Goal: Contribute content

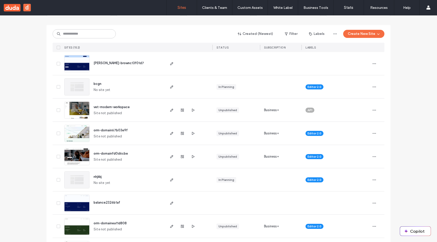
scroll to position [53, 0]
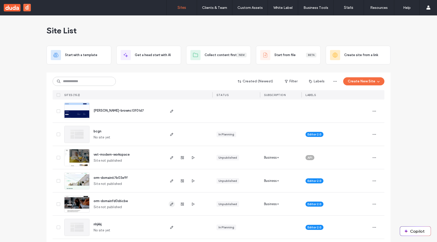
click at [170, 204] on use "button" at bounding box center [171, 204] width 3 height 3
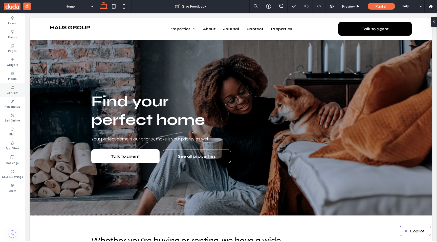
click at [12, 92] on label "Content" at bounding box center [13, 93] width 12 height 6
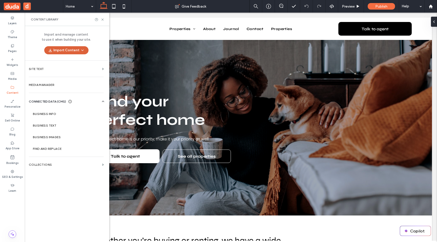
click at [70, 52] on button "Import Content" at bounding box center [66, 50] width 44 height 8
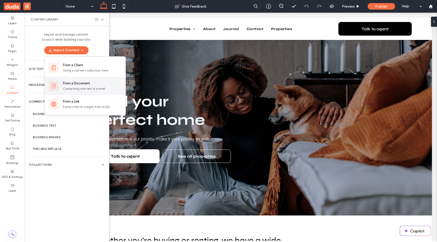
click at [88, 89] on div "Containing site text or a brief" at bounding box center [92, 89] width 59 height 5
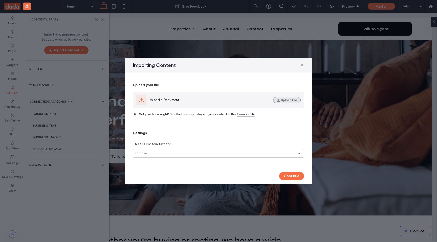
click at [288, 99] on button "Upload File" at bounding box center [287, 100] width 28 height 6
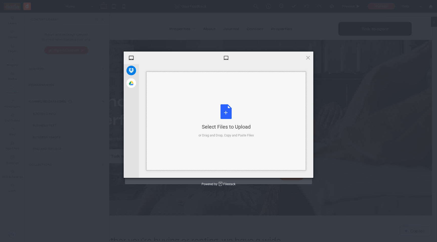
click at [227, 112] on div "Select Files to Upload or Drag and Drop, Copy and Paste Files" at bounding box center [226, 121] width 55 height 34
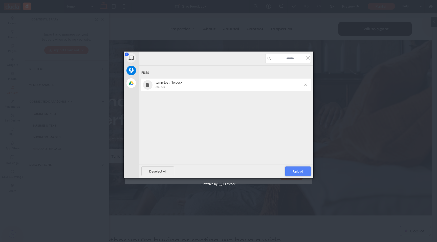
click at [290, 169] on span "Upload 1" at bounding box center [298, 172] width 26 height 10
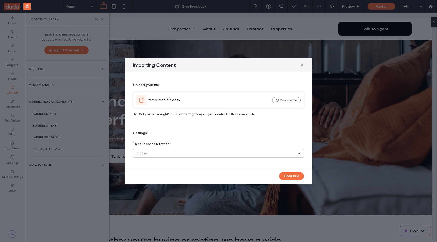
click at [274, 150] on div "Choose" at bounding box center [218, 153] width 171 height 9
click at [224, 161] on div "Only one page" at bounding box center [218, 162] width 170 height 9
click at [292, 176] on button "Continue" at bounding box center [291, 176] width 25 height 8
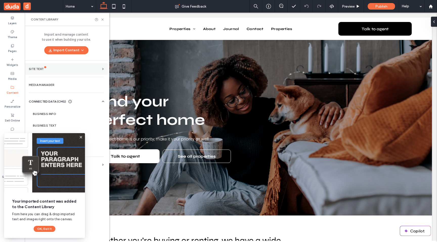
click at [60, 70] on div "Site Text" at bounding box center [64, 69] width 71 height 4
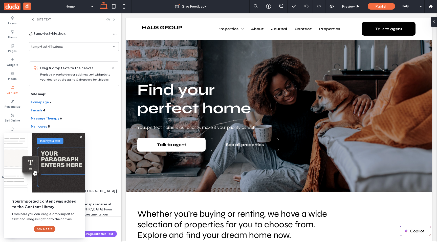
click at [43, 227] on button "OK, Got It" at bounding box center [45, 229] width 22 height 6
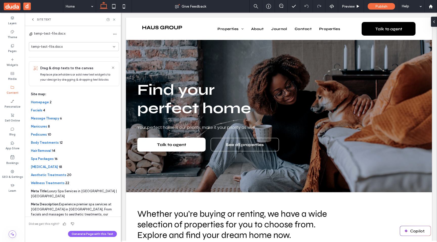
click at [33, 18] on icon at bounding box center [33, 19] width 4 height 4
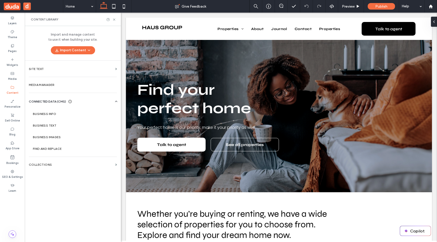
click at [33, 20] on span "Content Library" at bounding box center [45, 19] width 28 height 4
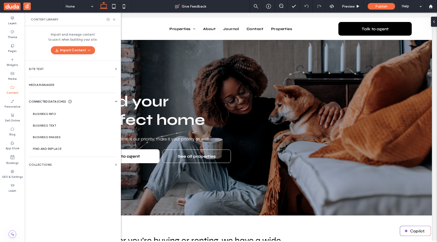
click at [66, 54] on div "Import and manage content to use it when building your site. Import Content" at bounding box center [73, 43] width 96 height 34
click at [67, 51] on button "Import Content" at bounding box center [73, 50] width 44 height 8
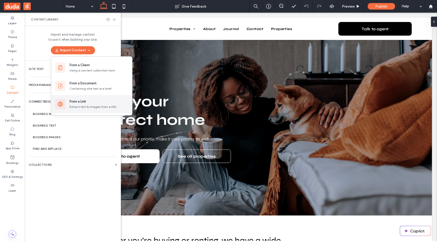
click at [81, 105] on div "Extract text & images from a URL" at bounding box center [99, 107] width 59 height 5
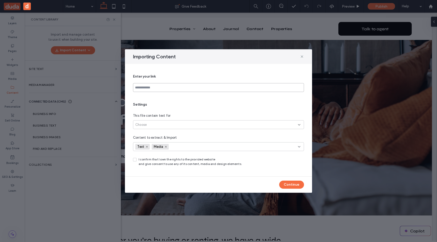
click at [171, 88] on input at bounding box center [218, 87] width 171 height 9
type input "*******"
click at [177, 122] on div "Choose" at bounding box center [218, 124] width 171 height 9
click at [175, 133] on div "Link’s exact page" at bounding box center [218, 133] width 170 height 9
click at [136, 160] on span at bounding box center [135, 160] width 4 height 4
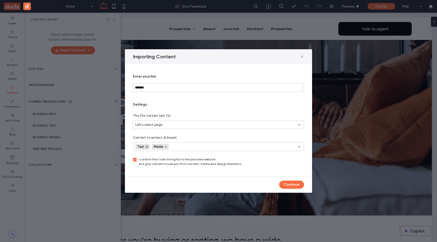
click at [148, 147] on span at bounding box center [147, 147] width 4 height 4
click at [285, 184] on button "Continue" at bounding box center [291, 185] width 25 height 8
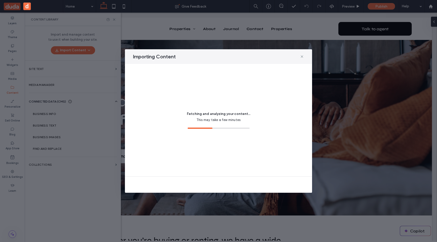
click at [228, 150] on div "Fetching and analyzing your content... This may take a few minutes" at bounding box center [218, 120] width 171 height 100
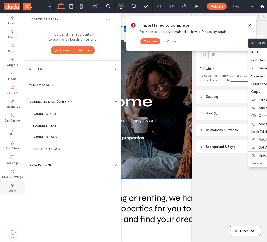
click at [23, 184] on div "Learn" at bounding box center [12, 188] width 25 height 14
